Goal: Information Seeking & Learning: Understand process/instructions

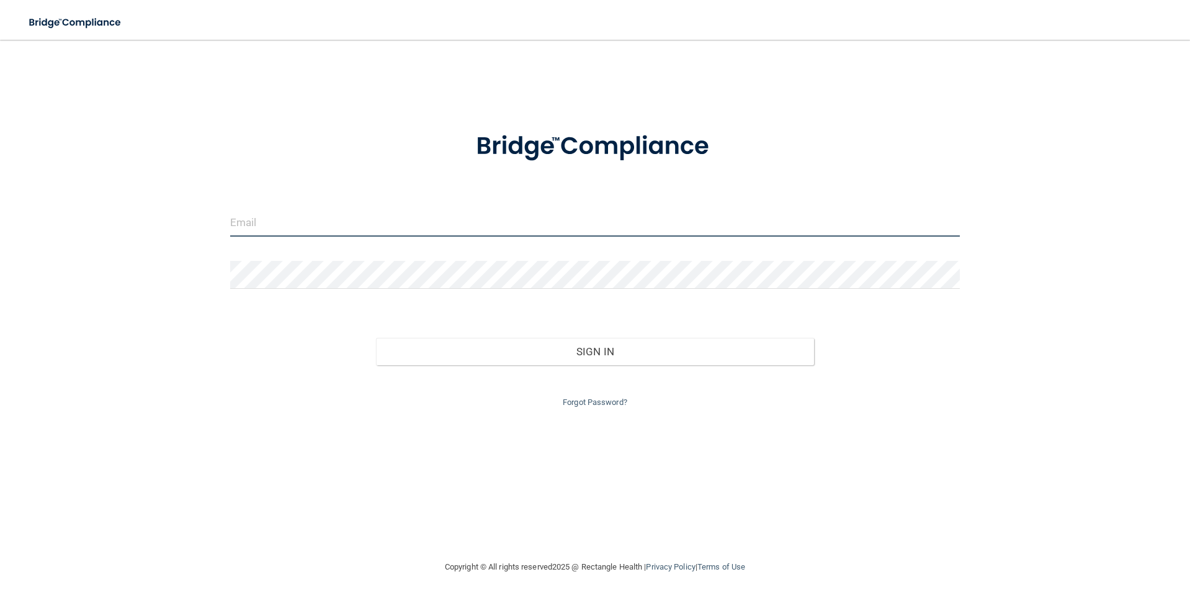
click at [439, 218] on input "email" at bounding box center [595, 223] width 730 height 28
type input "[EMAIL_ADDRESS][DOMAIN_NAME]"
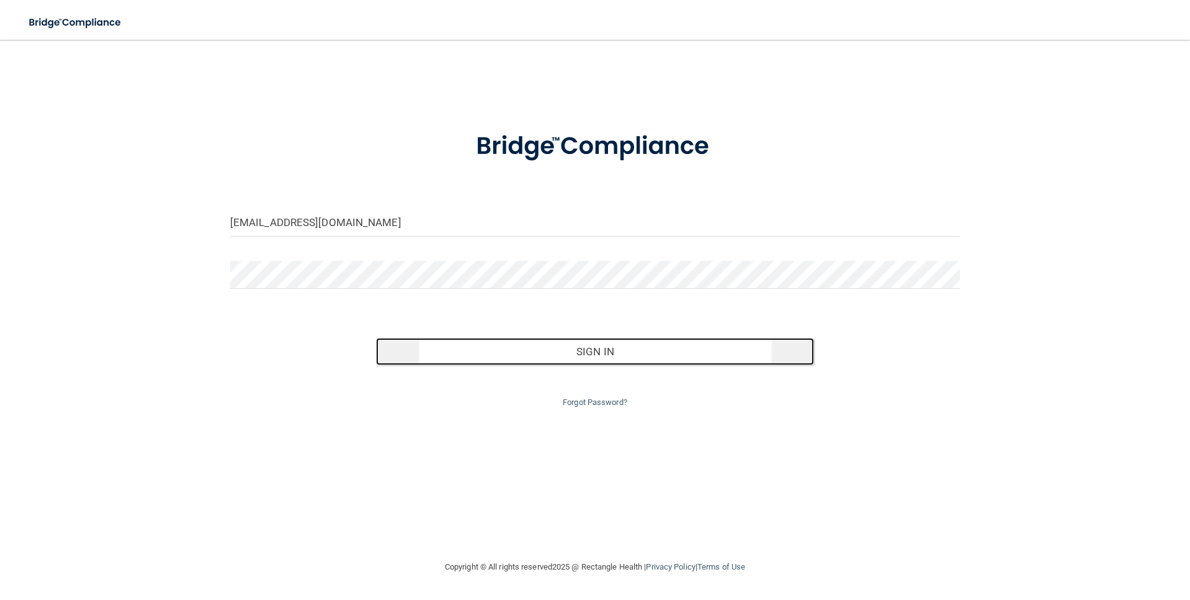
click at [580, 352] on button "Sign In" at bounding box center [595, 351] width 438 height 27
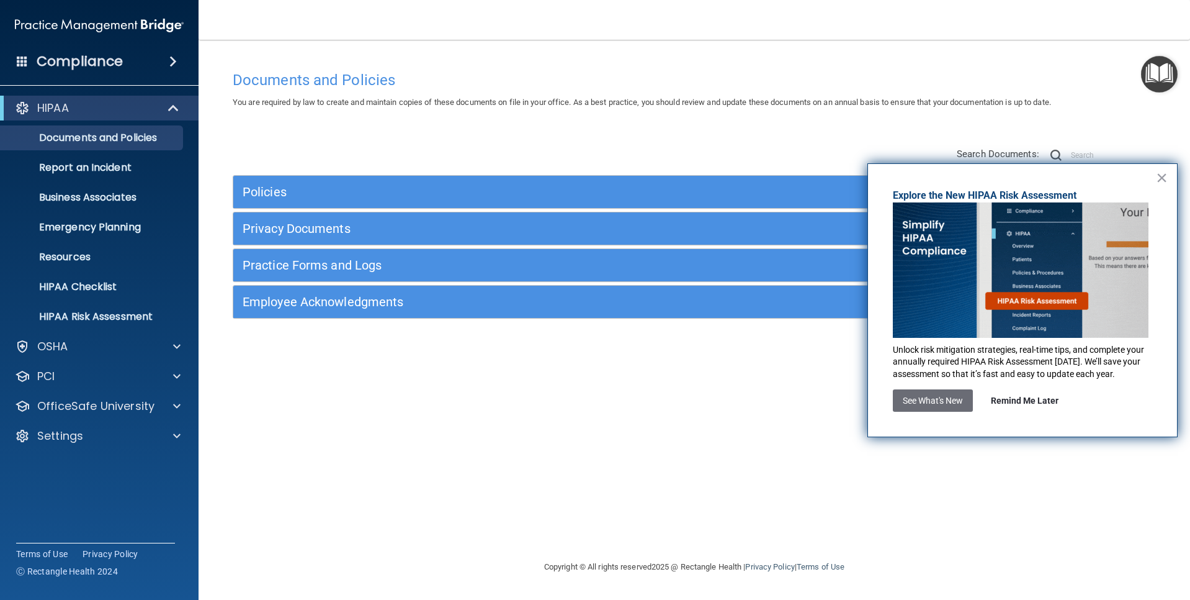
click at [1037, 398] on button "Remind Me Later" at bounding box center [1025, 400] width 88 height 22
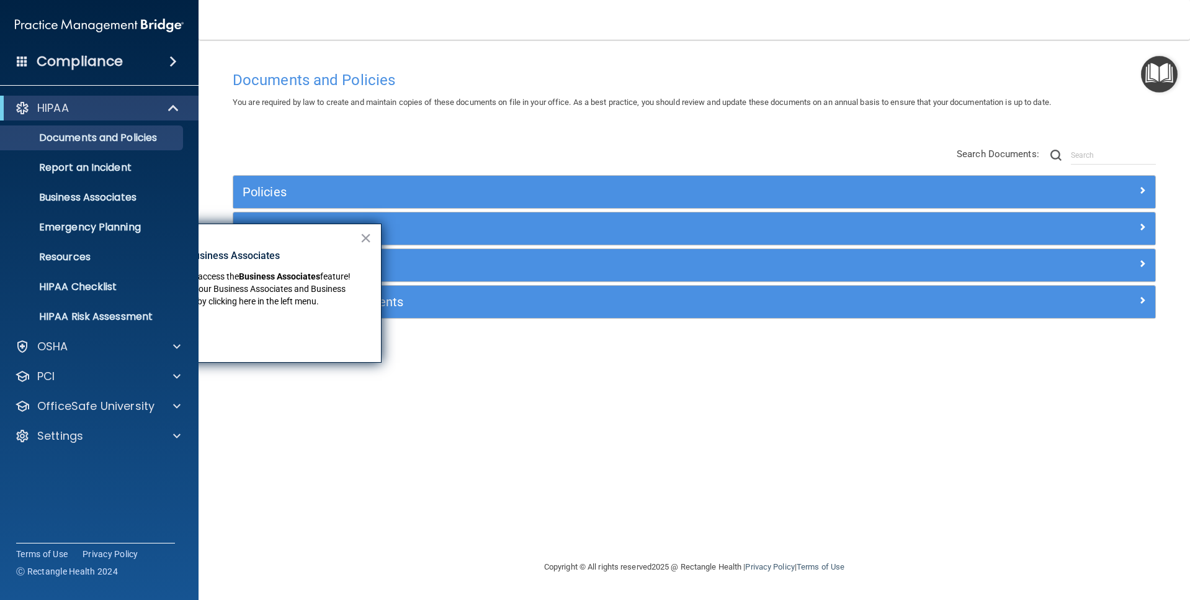
click at [278, 241] on div "× New Location for Business Associates We've made it easier to access the Busin…" at bounding box center [233, 292] width 298 height 139
click at [370, 236] on button "×" at bounding box center [366, 238] width 12 height 20
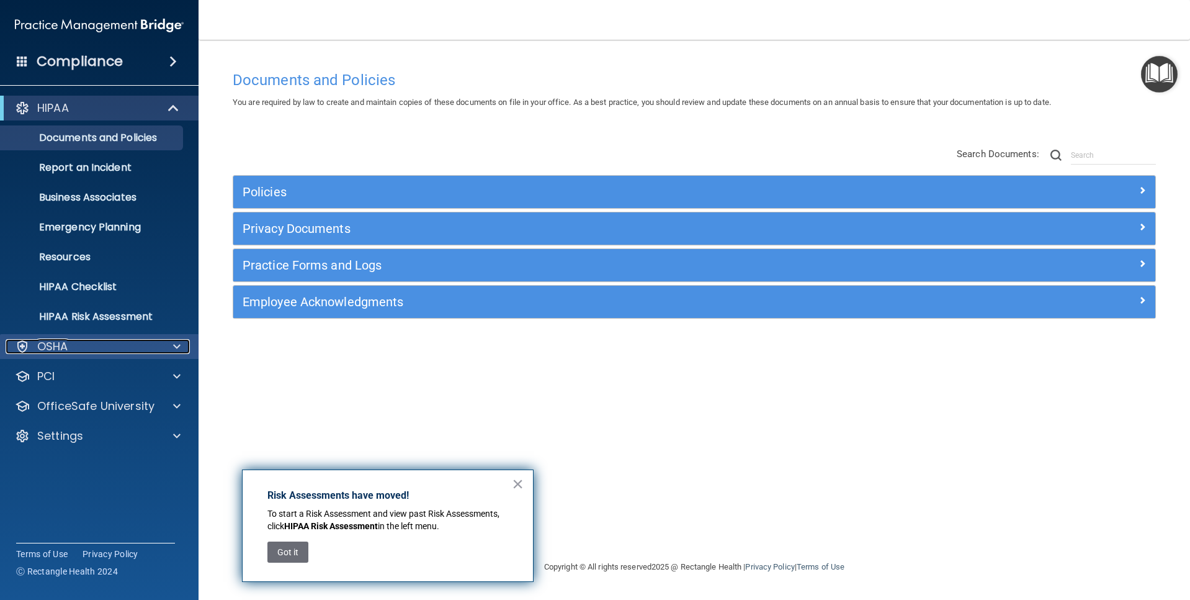
click at [73, 343] on div "OSHA" at bounding box center [83, 346] width 154 height 15
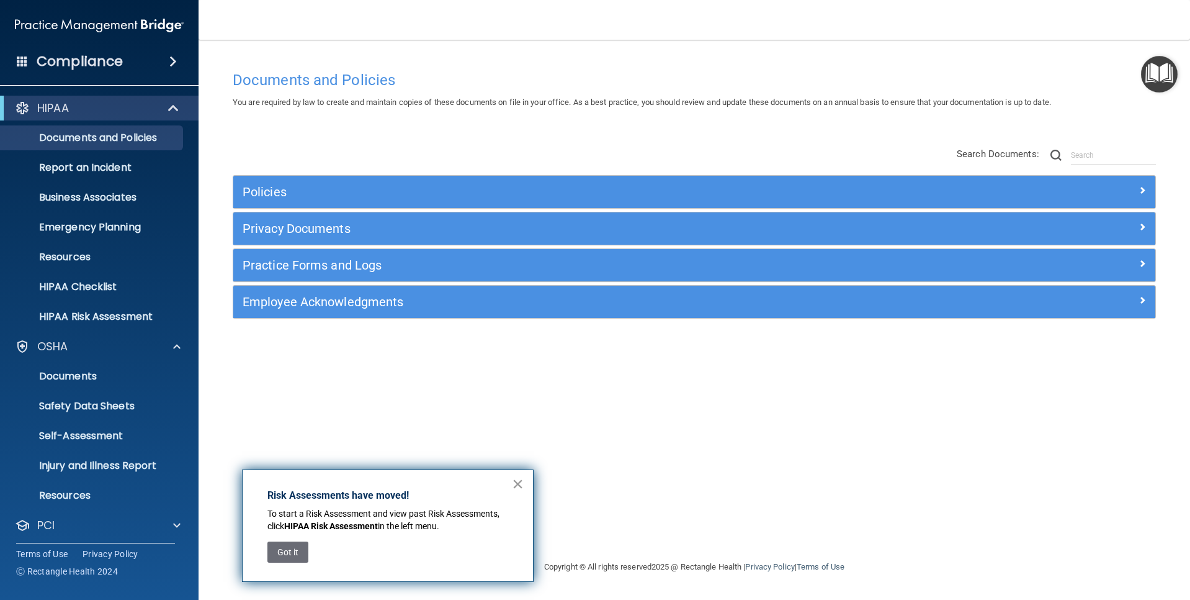
click at [521, 485] on button "×" at bounding box center [518, 484] width 12 height 20
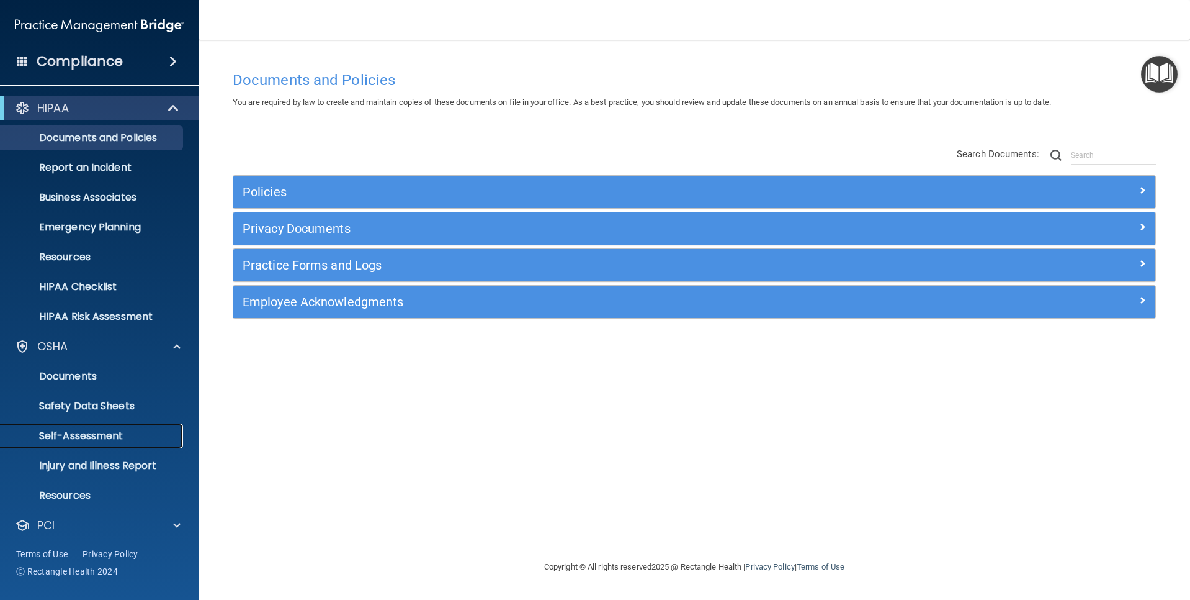
click at [80, 433] on p "Self-Assessment" at bounding box center [92, 435] width 169 height 12
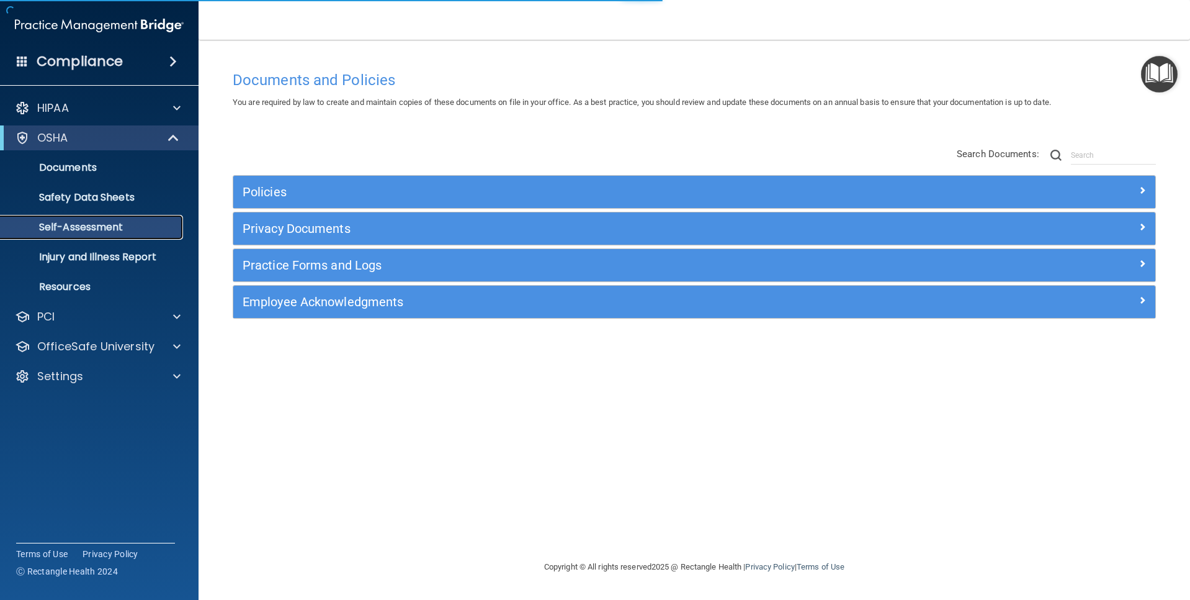
click at [84, 228] on p "Self-Assessment" at bounding box center [92, 227] width 169 height 12
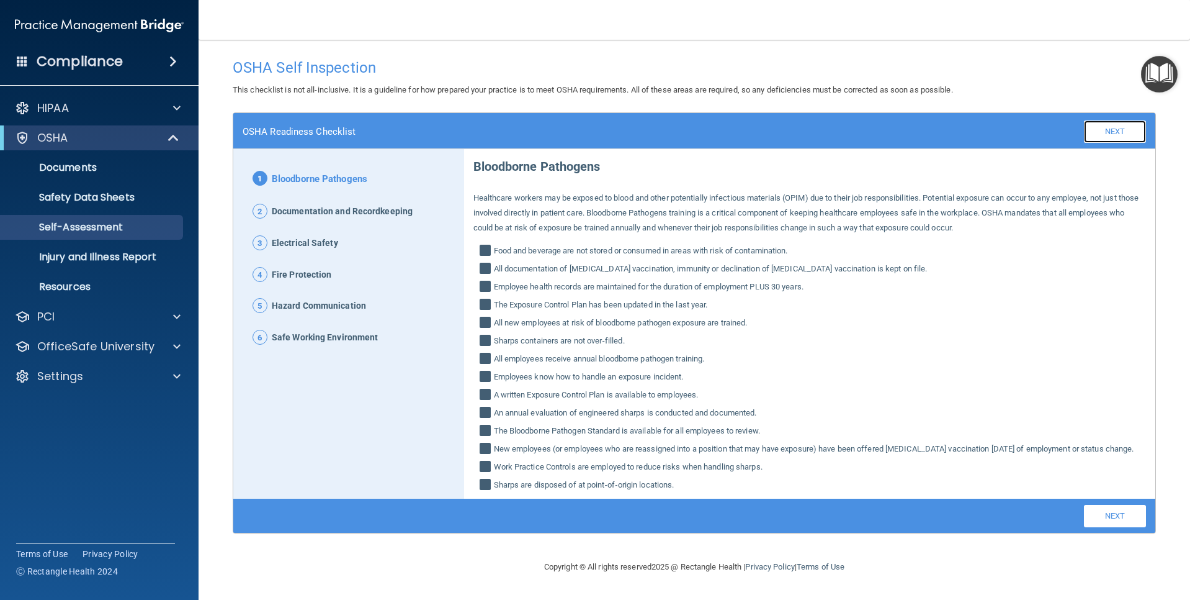
click at [1118, 130] on link "Next" at bounding box center [1115, 131] width 62 height 22
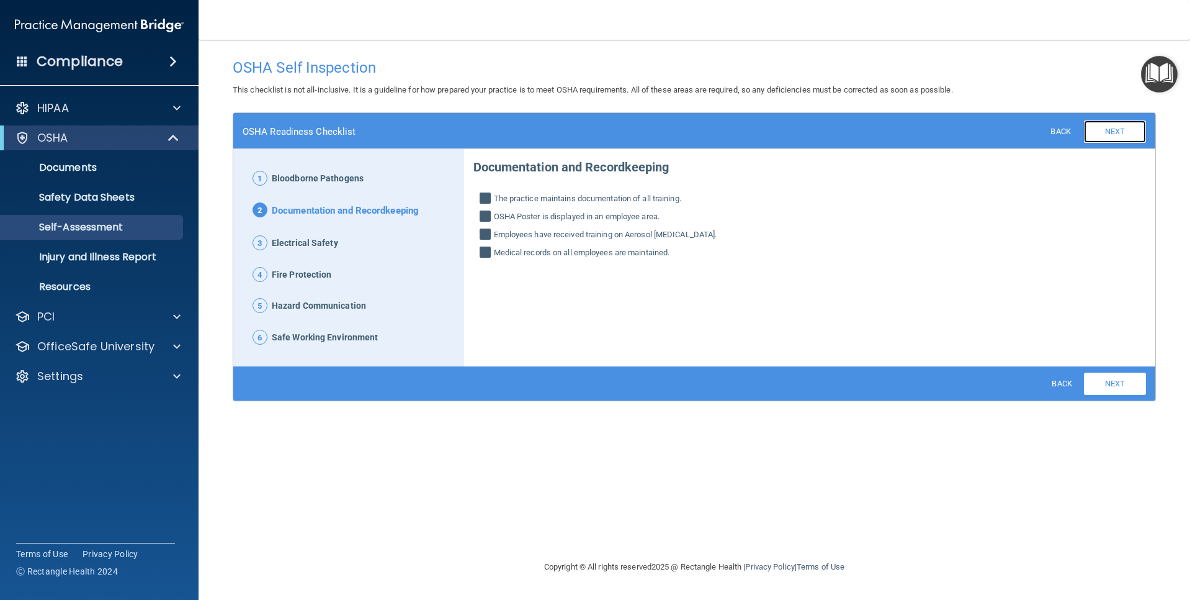
click at [1105, 132] on link "Next" at bounding box center [1115, 131] width 62 height 22
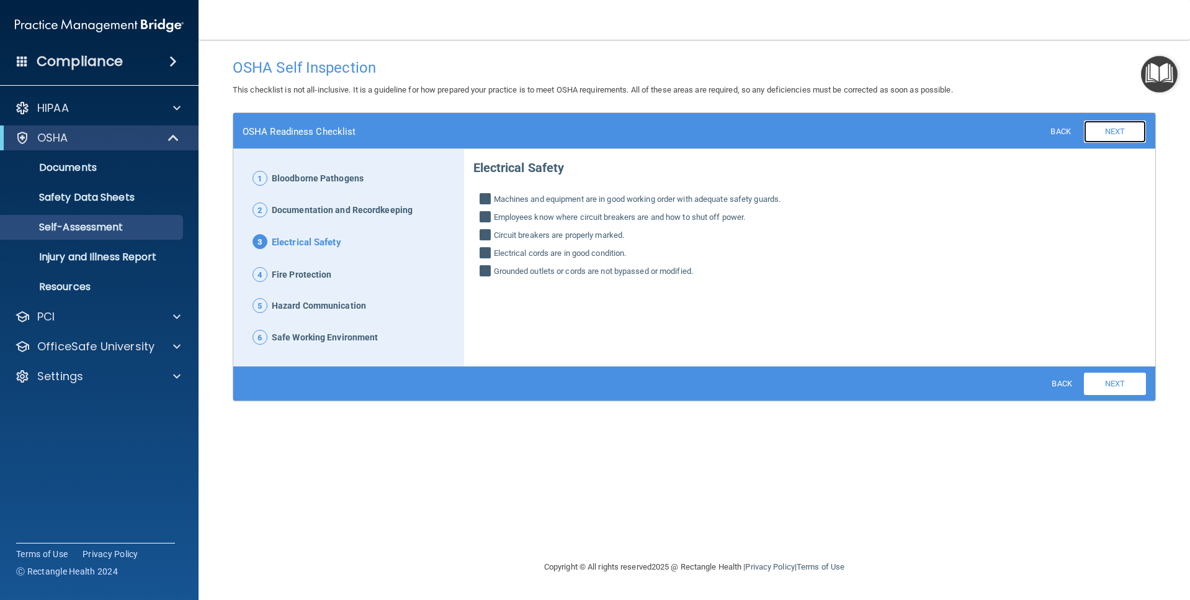
click at [1105, 132] on link "Next" at bounding box center [1115, 131] width 62 height 22
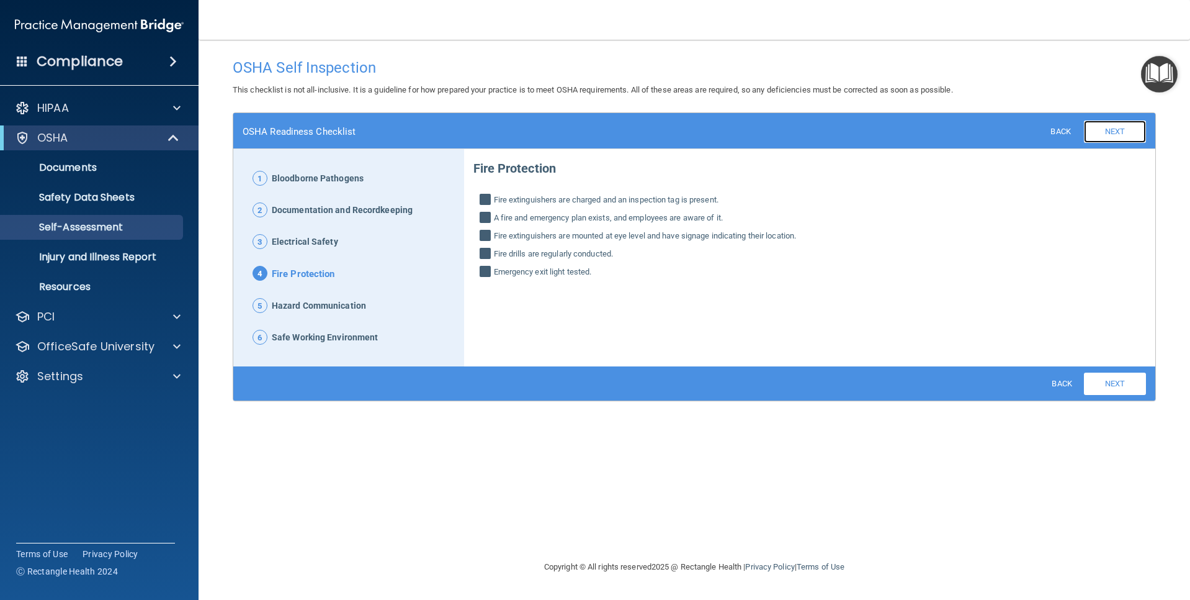
click at [1105, 132] on link "Next" at bounding box center [1115, 131] width 62 height 22
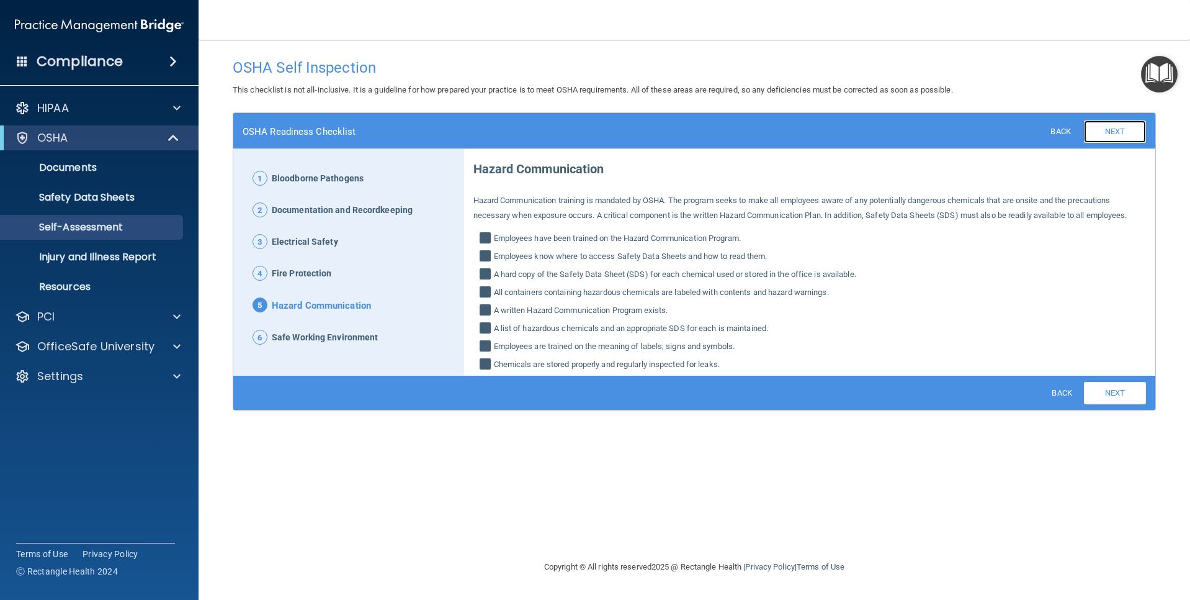
click at [1105, 132] on link "Next" at bounding box center [1115, 131] width 62 height 22
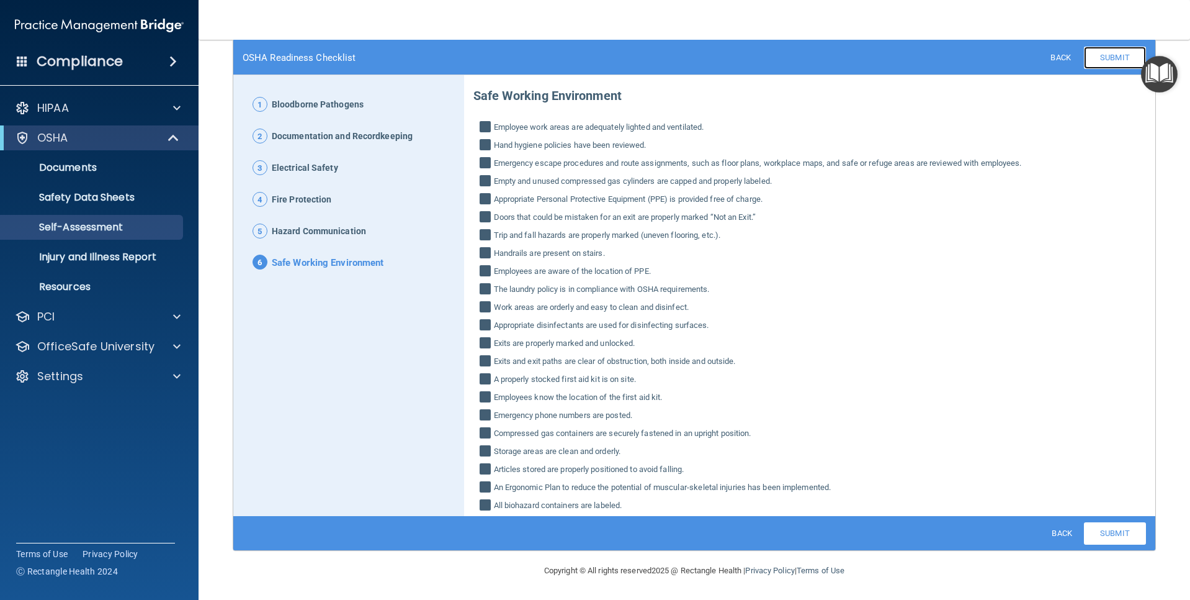
scroll to position [74, 0]
click at [1111, 51] on link "Submit" at bounding box center [1115, 57] width 62 height 22
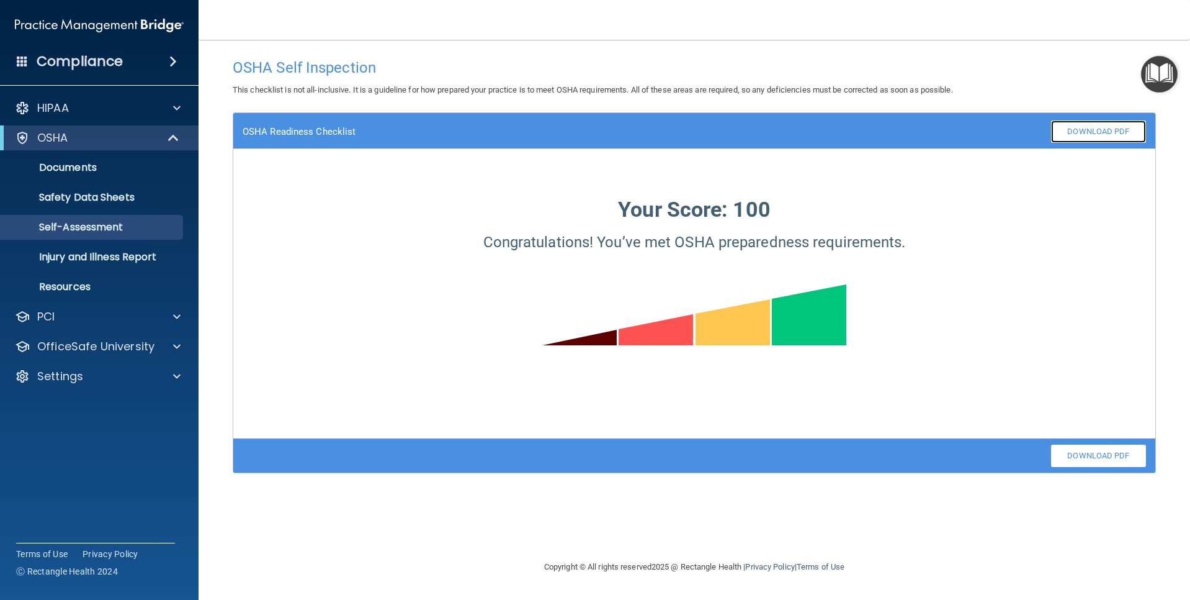
click at [1078, 133] on link "Download PDF" at bounding box center [1098, 131] width 95 height 22
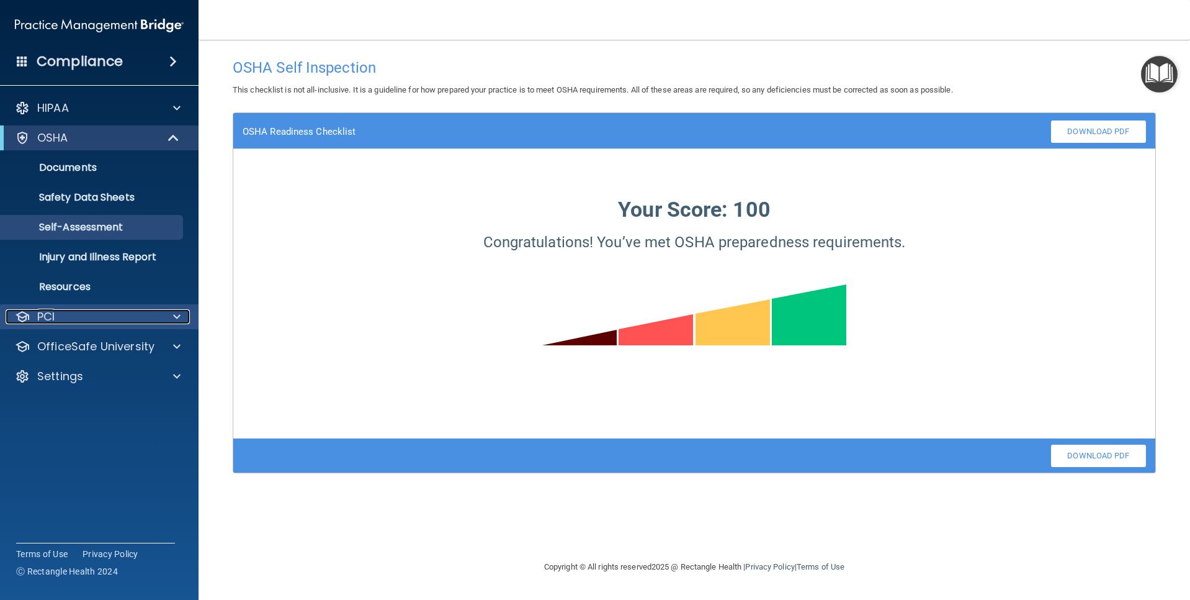
click at [114, 314] on div "PCI" at bounding box center [83, 316] width 154 height 15
click at [101, 342] on p "OfficeSafe University" at bounding box center [95, 346] width 117 height 15
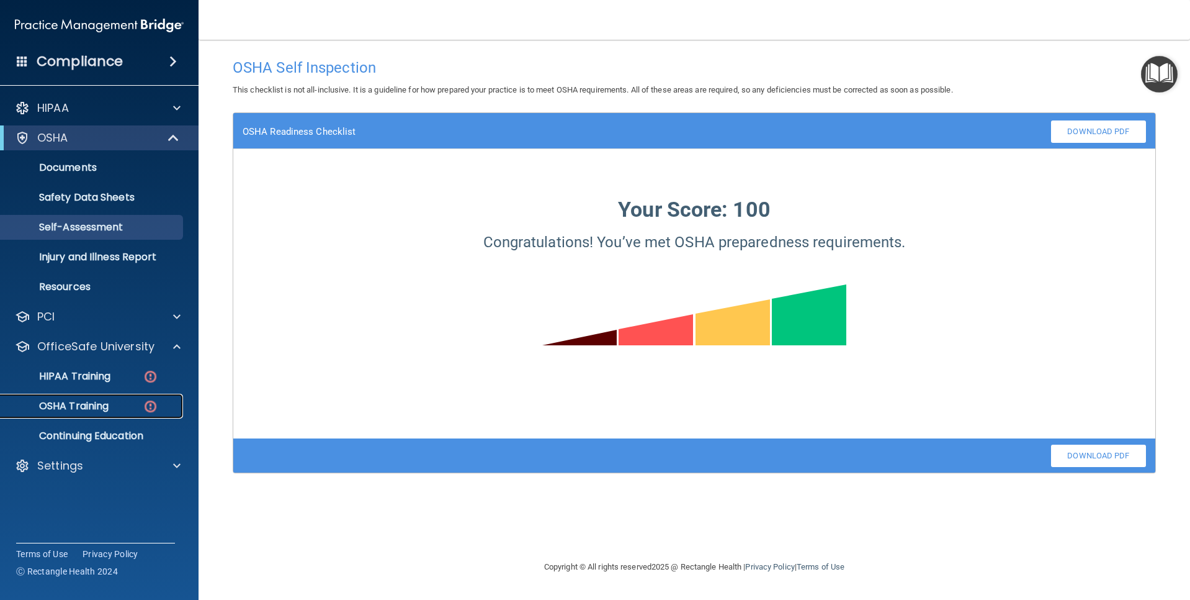
click at [88, 403] on p "OSHA Training" at bounding box center [58, 406] width 101 height 12
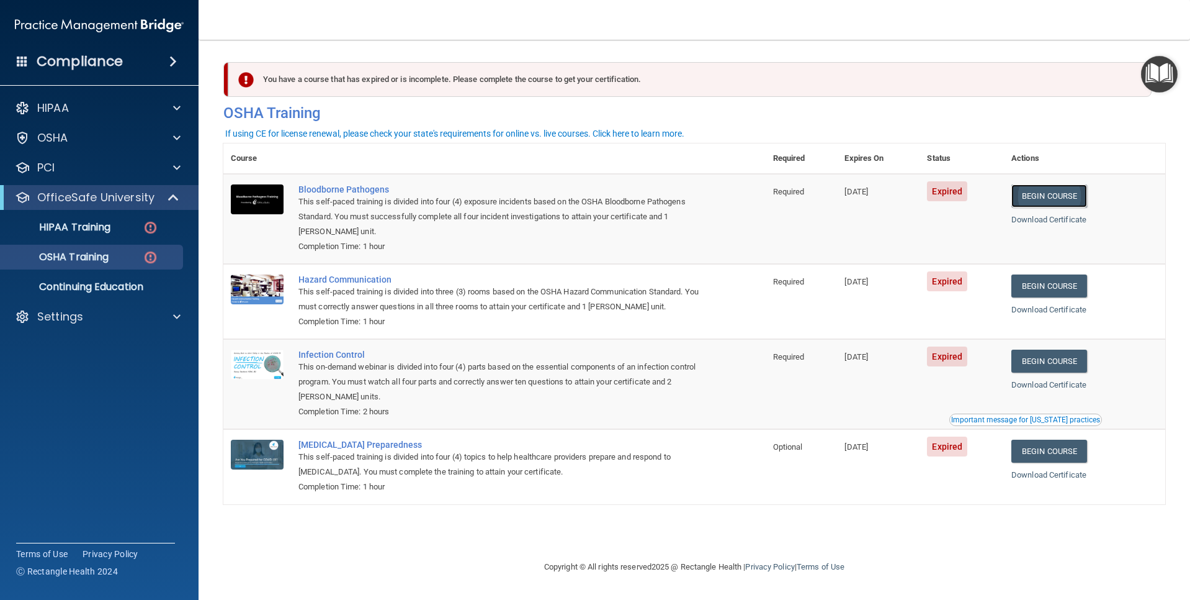
click at [1056, 200] on link "Begin Course" at bounding box center [1050, 195] width 76 height 23
